Goal: Unclear

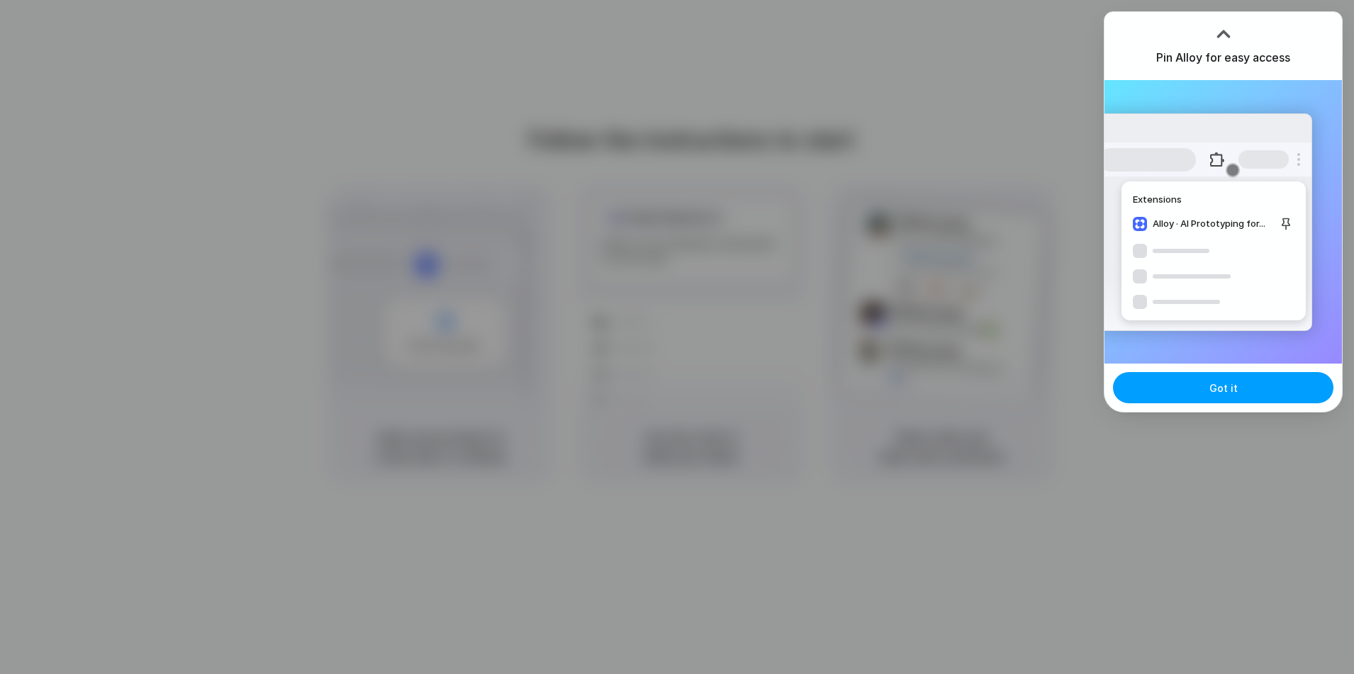
click at [1223, 374] on button "Got it" at bounding box center [1223, 387] width 220 height 31
